Goal: Register for event/course

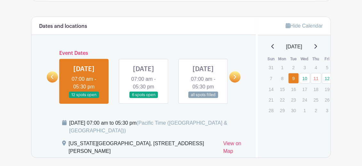
scroll to position [283, 0]
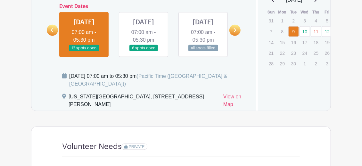
click at [143, 52] on link at bounding box center [143, 52] width 0 height 0
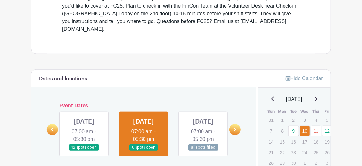
scroll to position [221, 0]
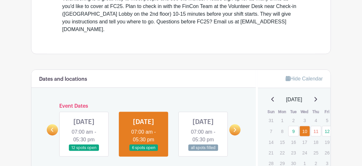
click at [203, 151] on link at bounding box center [203, 151] width 0 height 0
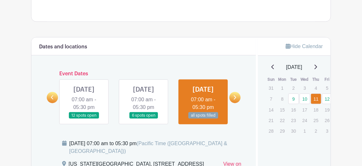
scroll to position [253, 0]
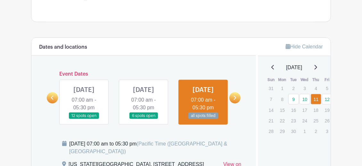
click at [235, 96] on icon at bounding box center [234, 97] width 3 height 5
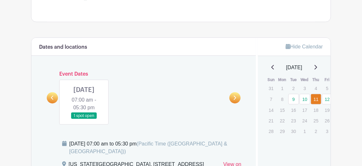
click at [84, 119] on link at bounding box center [84, 119] width 0 height 0
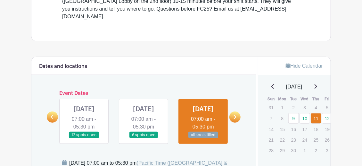
scroll to position [253, 0]
